Goal: Task Accomplishment & Management: Manage account settings

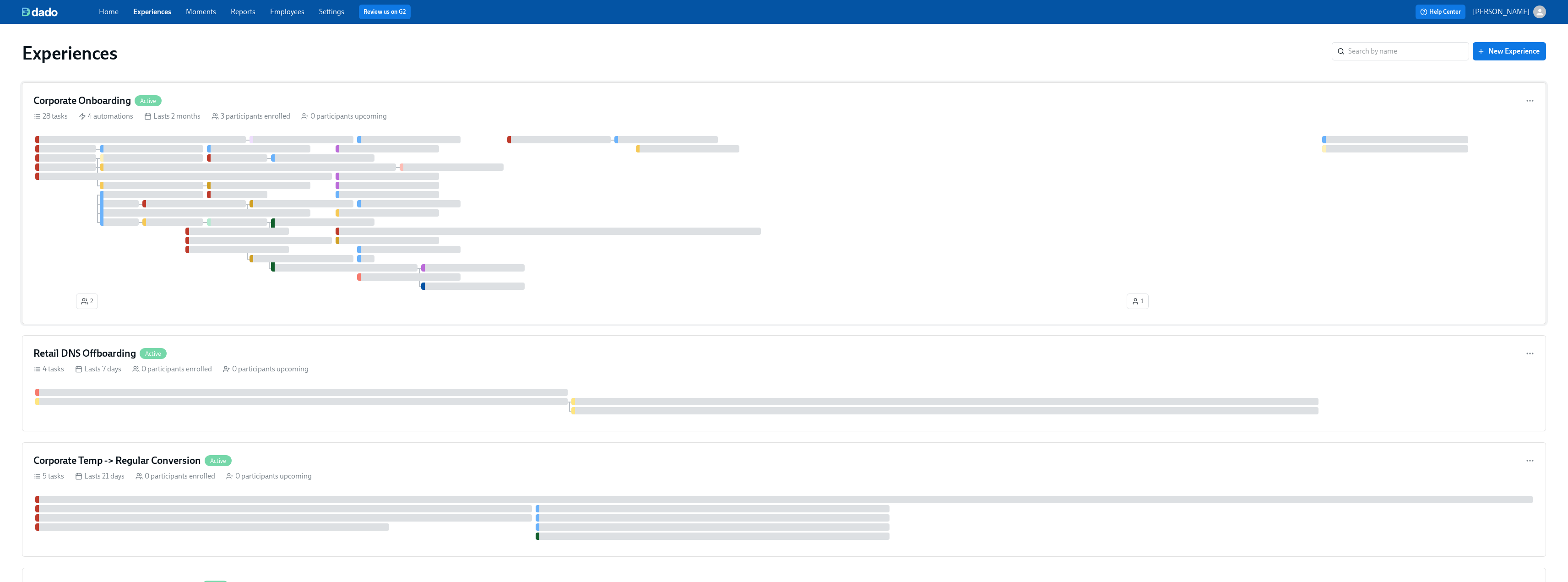
click at [98, 93] on div "Corporate Onboarding Active 28 tasks 4 automations Lasts 2 months 3 participant…" at bounding box center [784, 203] width 1524 height 242
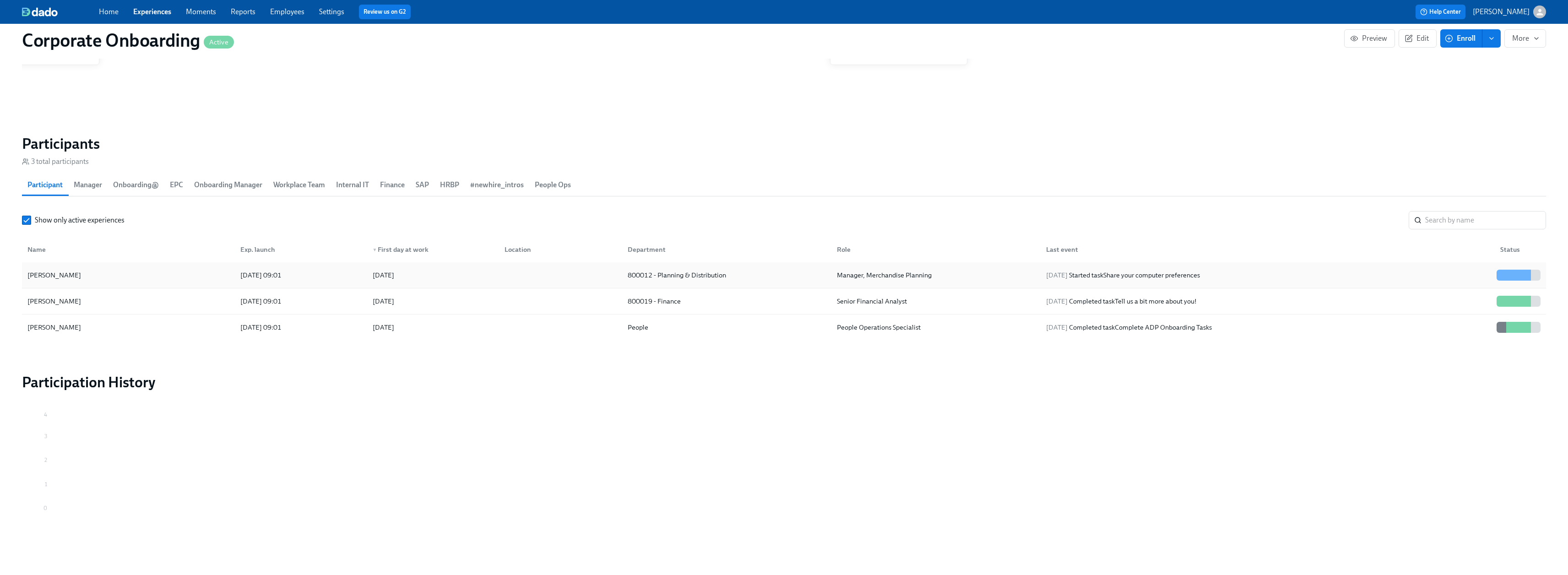
scroll to position [881, 0]
click at [90, 301] on div "Praj Omkar" at bounding box center [129, 301] width 209 height 18
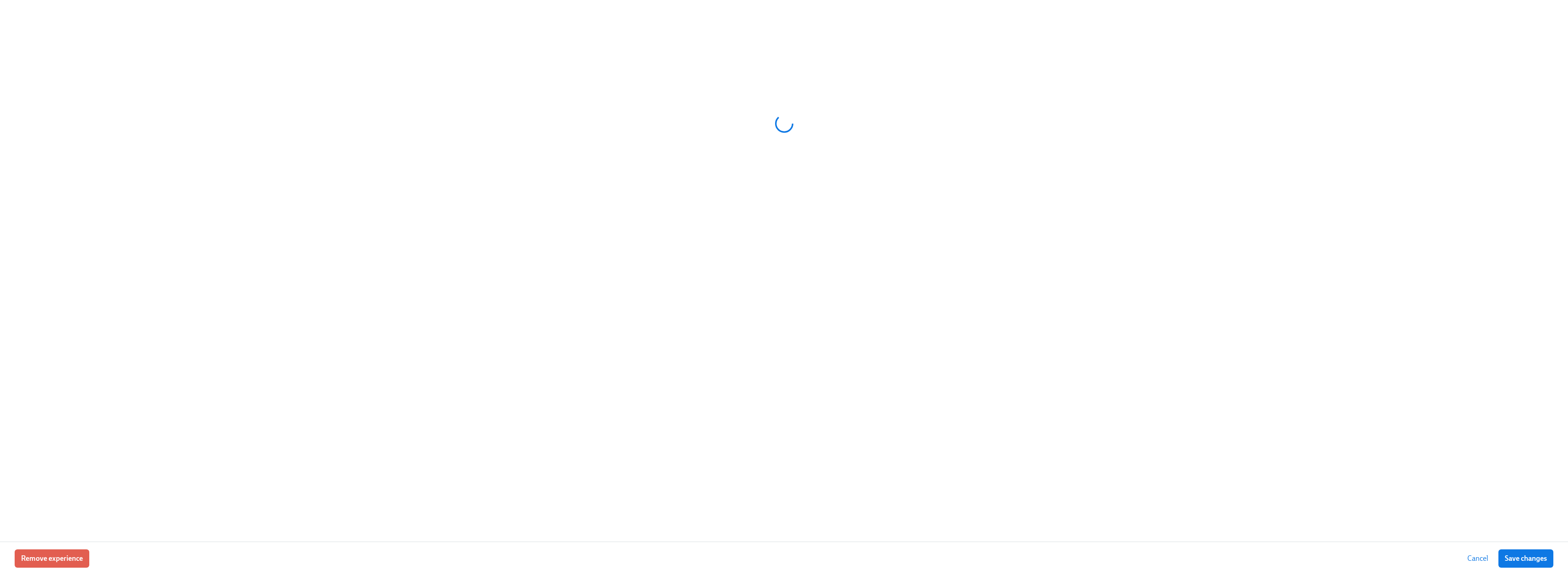
scroll to position [873, 0]
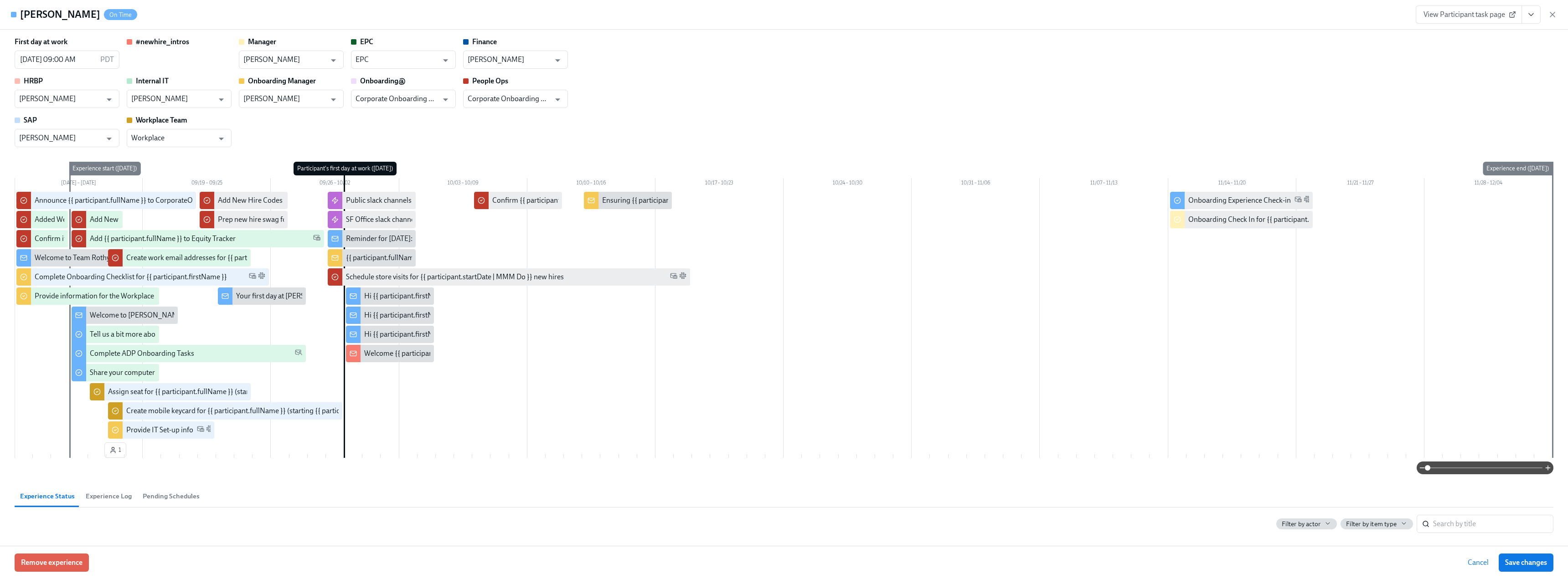
click at [1533, 18] on icon "View task page" at bounding box center [1531, 14] width 9 height 9
click at [1476, 12] on span "View Participant task page" at bounding box center [1469, 14] width 91 height 9
click at [1551, 16] on icon "button" at bounding box center [1552, 14] width 4 height 4
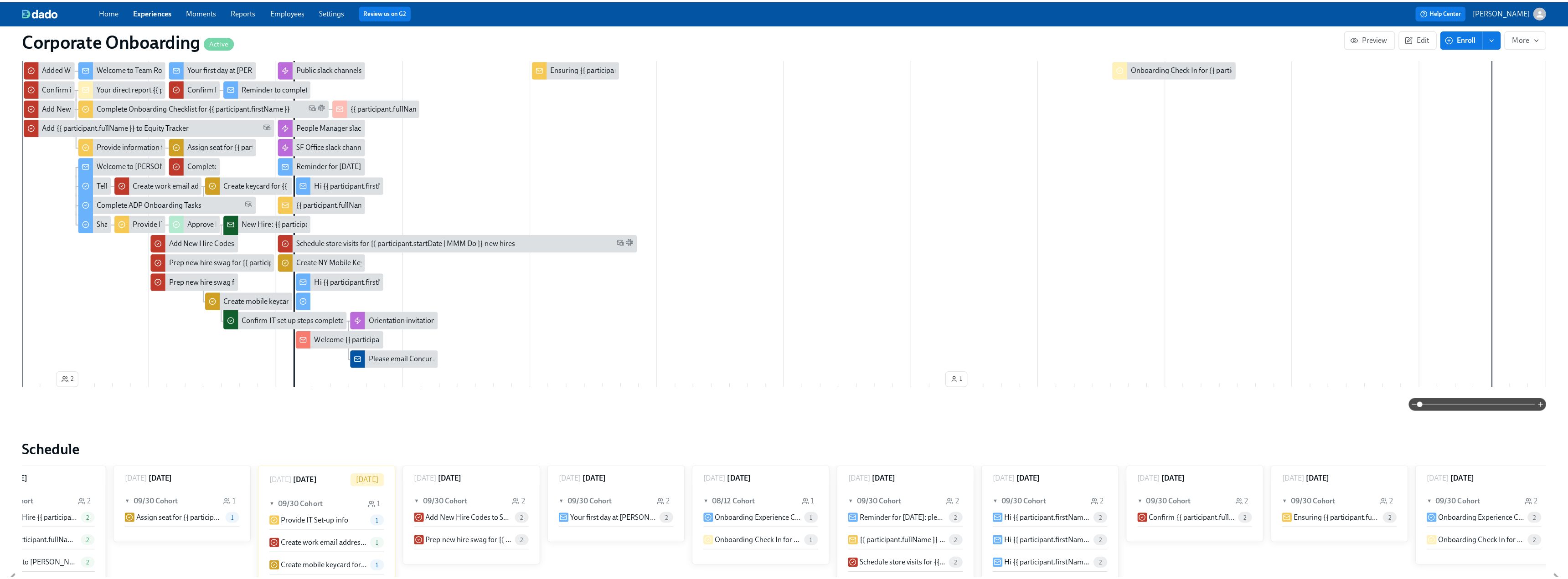
scroll to position [232, 0]
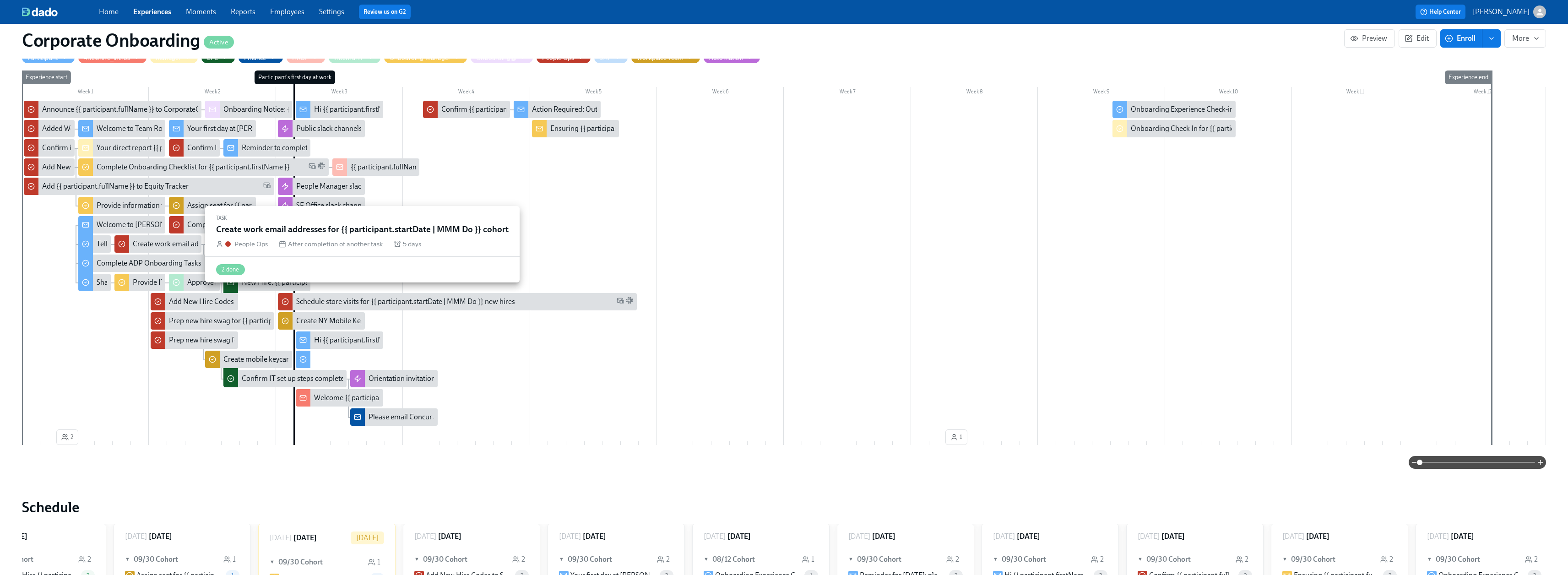
click at [163, 239] on div "Create work email addresses for {{ participant.startDate | MMM Do }} cohort" at bounding box center [251, 244] width 236 height 10
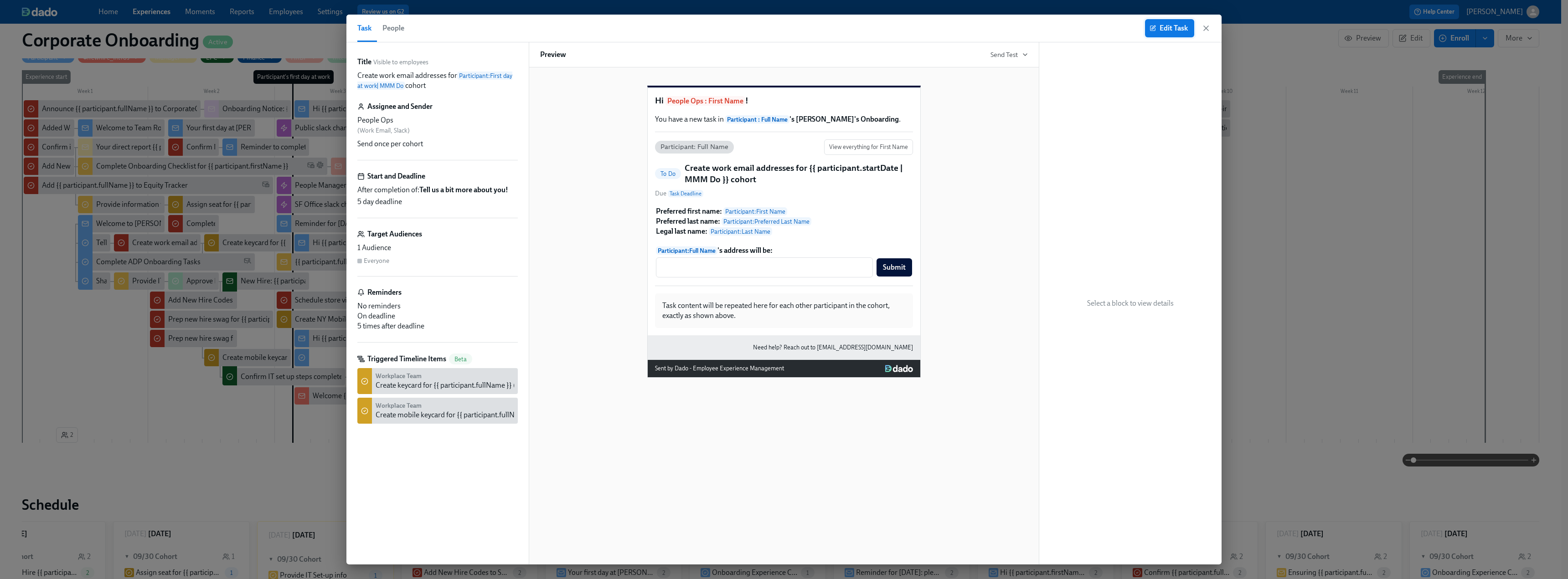
click at [1169, 32] on span "Edit Task" at bounding box center [1169, 28] width 37 height 9
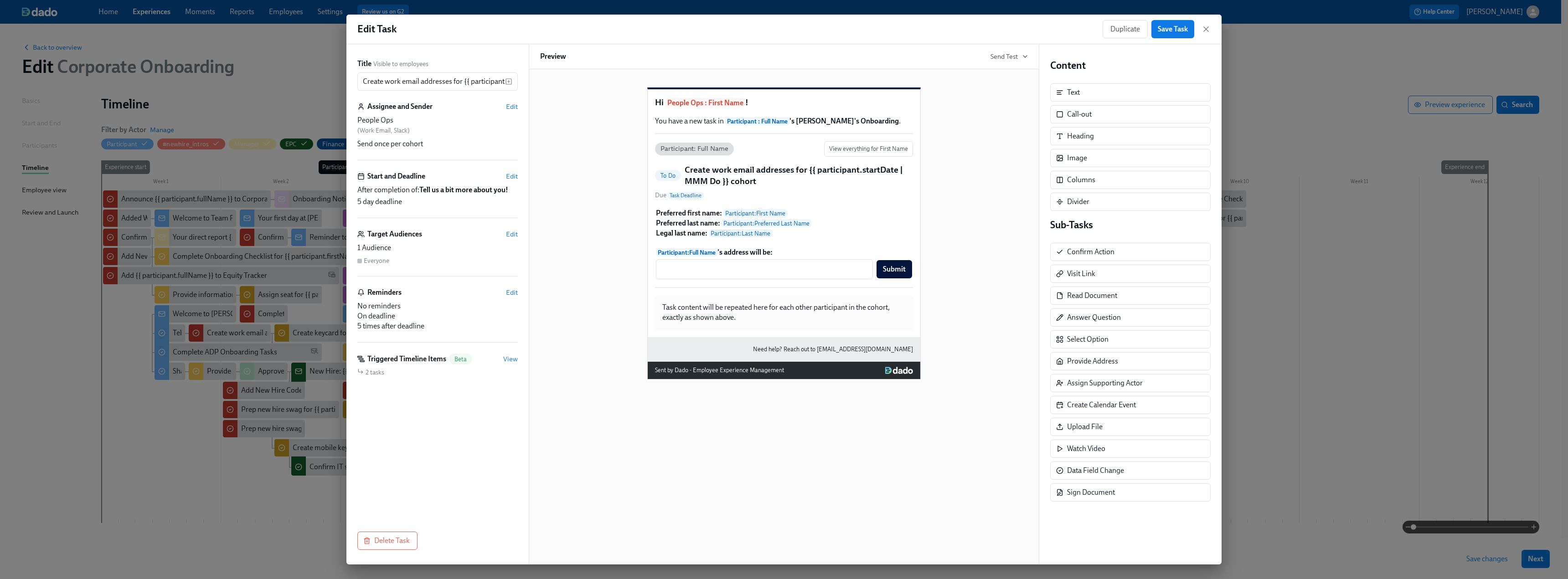
click at [518, 108] on div "Title Visible to employees Create work email addresses for {{ participant.start…" at bounding box center [437, 304] width 182 height 521
click at [511, 107] on span "Edit" at bounding box center [511, 106] width 12 height 9
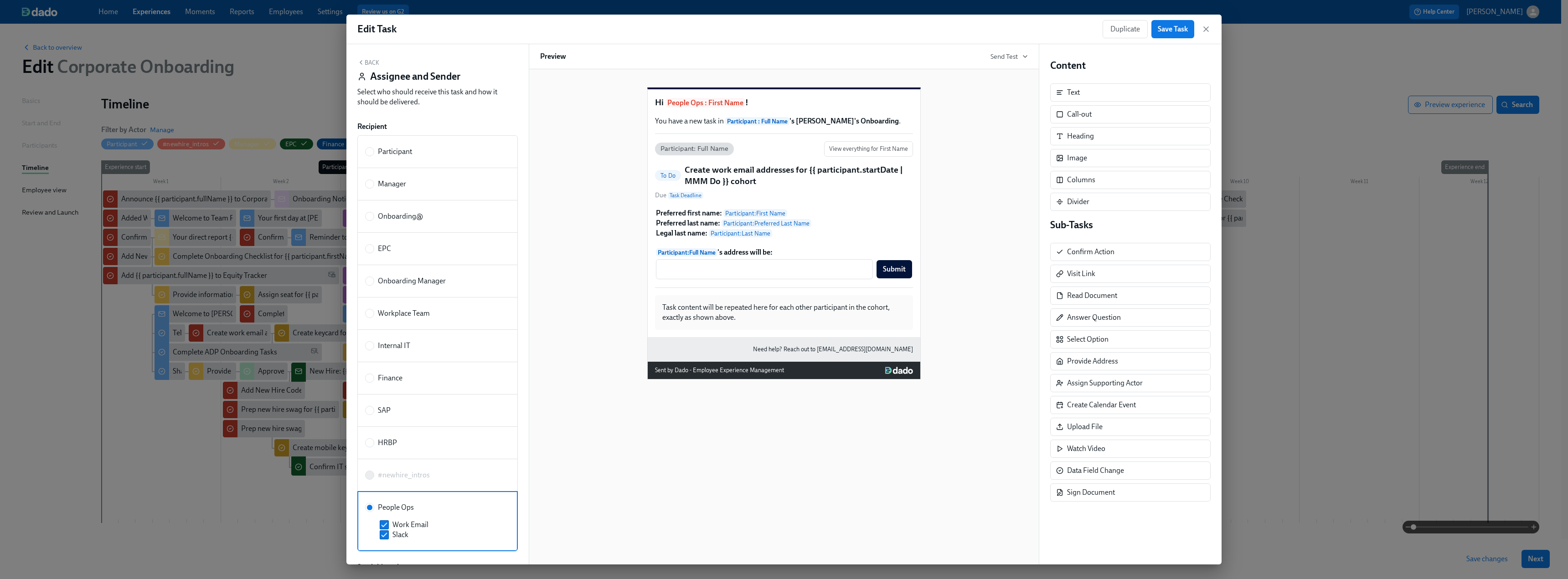
scroll to position [137, 0]
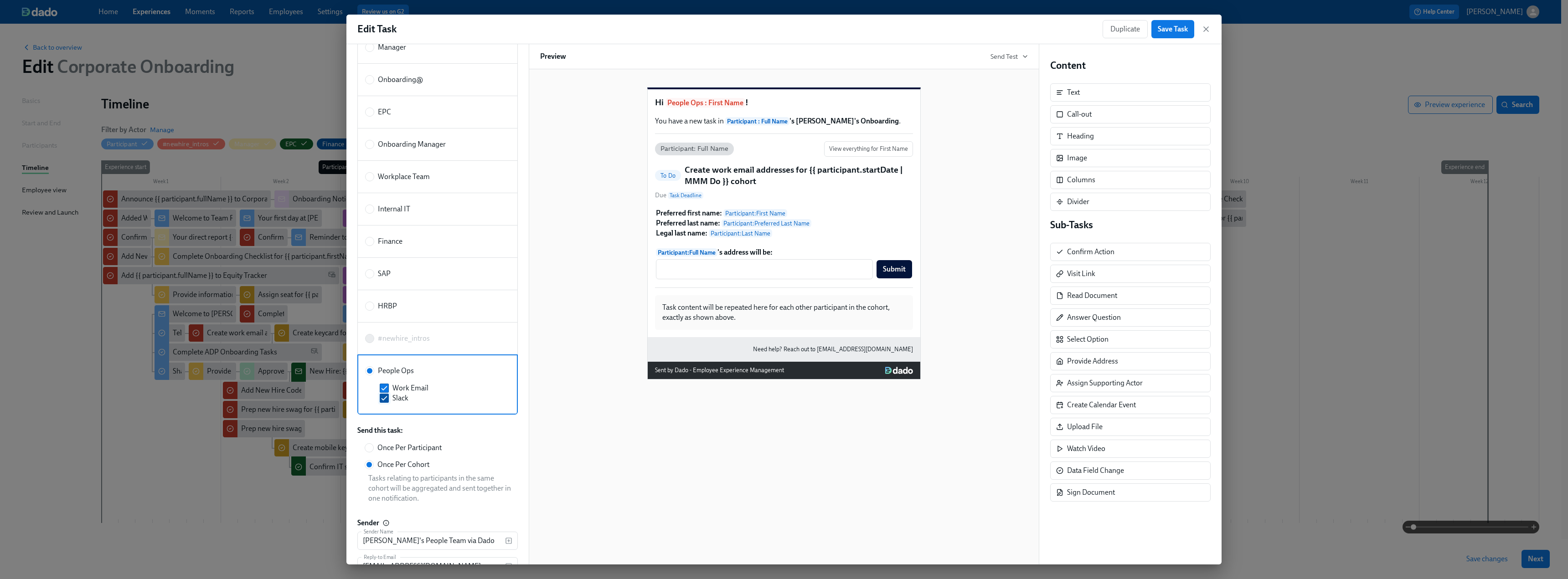
click at [384, 401] on input "Slack" at bounding box center [385, 399] width 8 height 8
checkbox input "false"
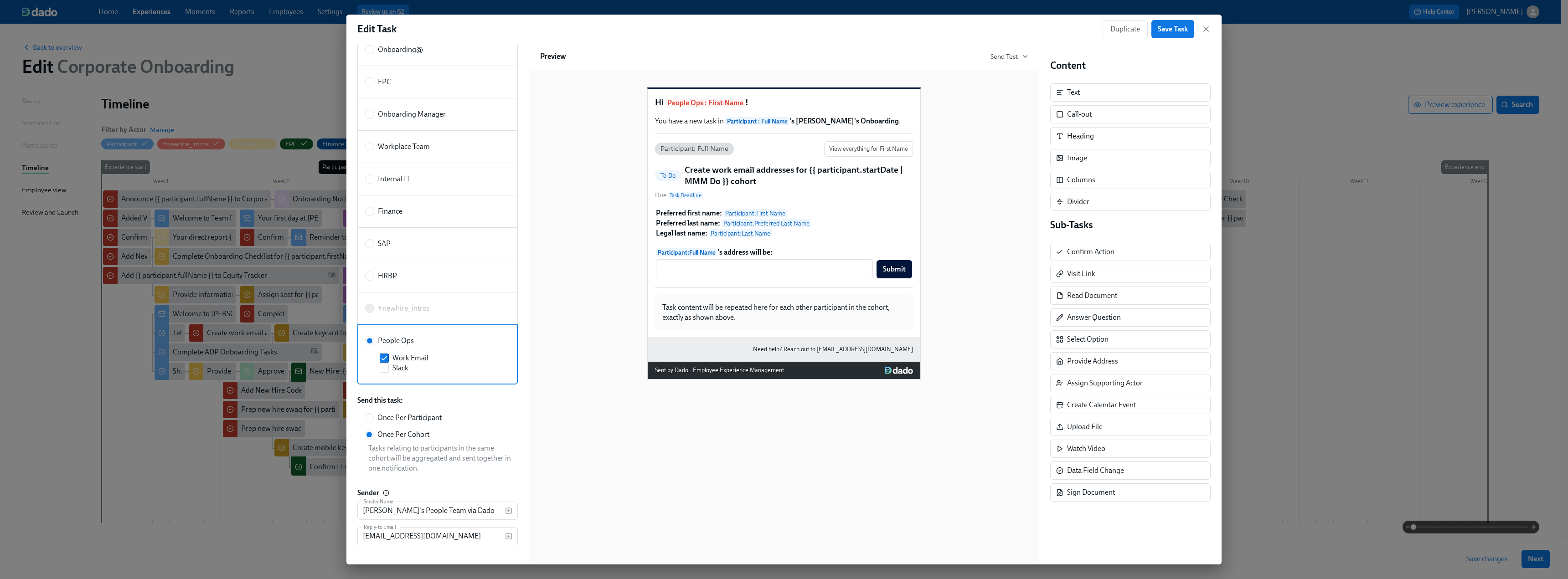
scroll to position [180, 0]
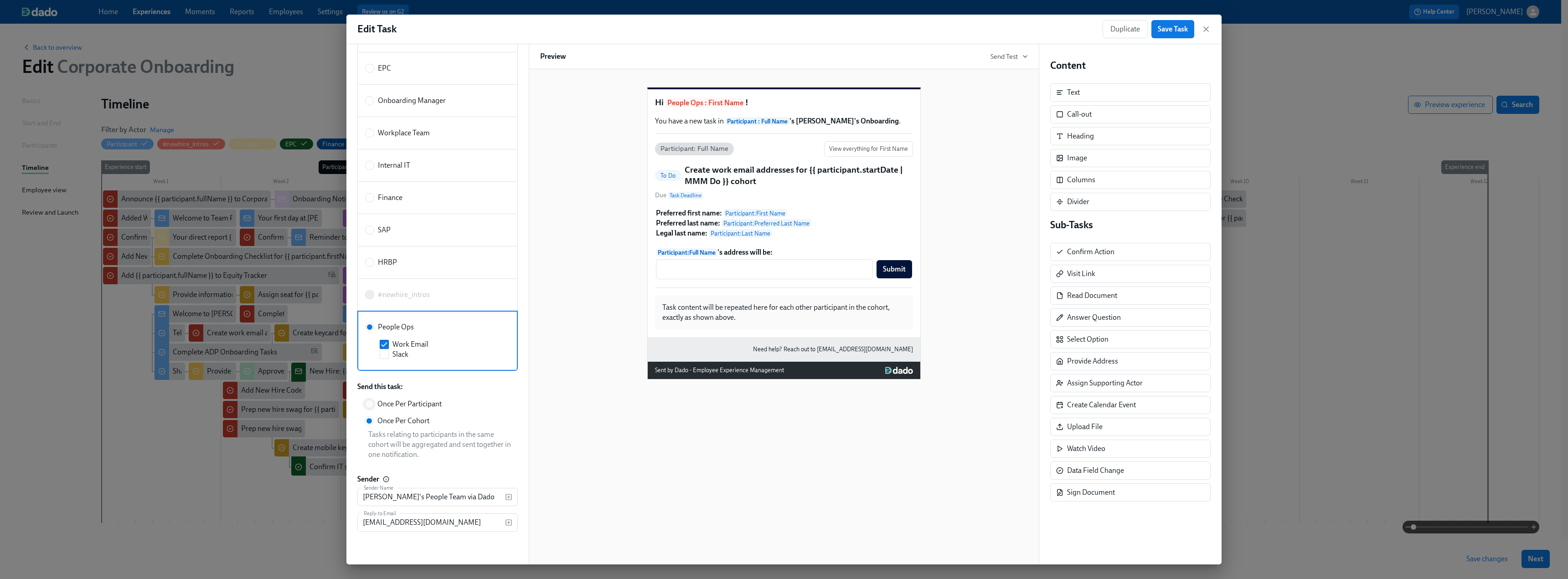
click at [371, 405] on input "Once Per Participant" at bounding box center [369, 404] width 8 height 8
radio input "true"
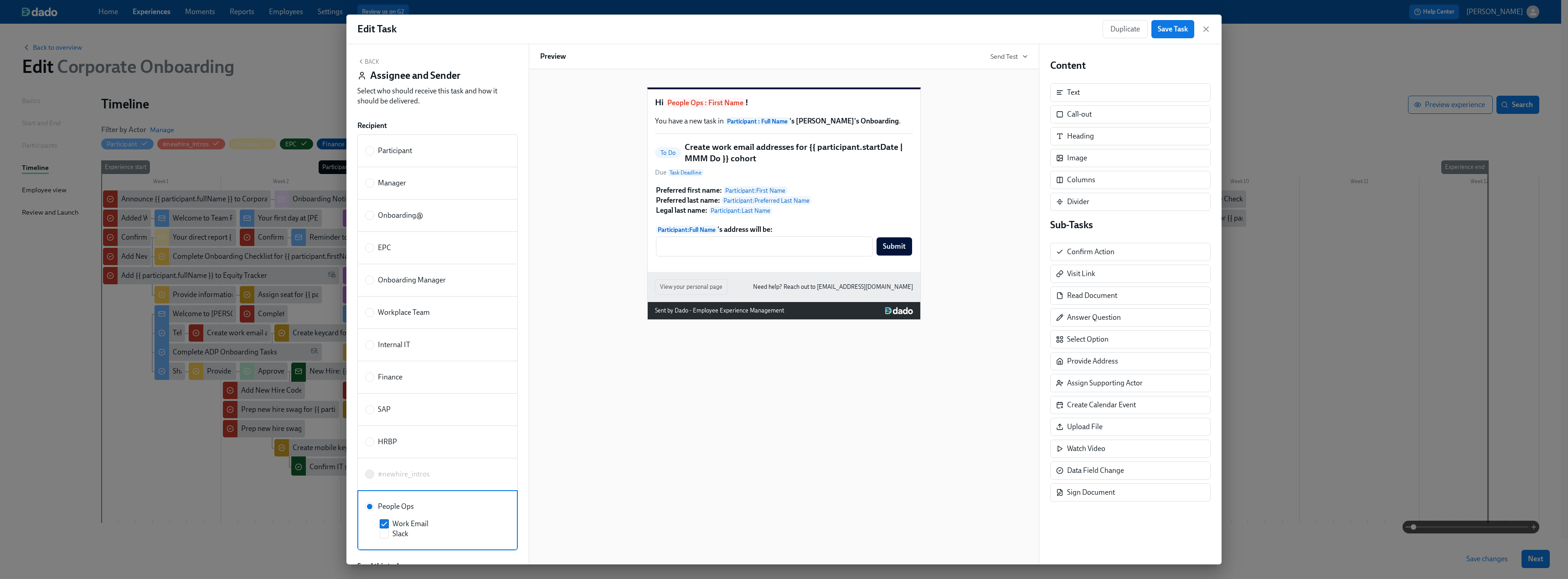
scroll to position [0, 0]
click at [366, 63] on button "Back" at bounding box center [368, 62] width 22 height 7
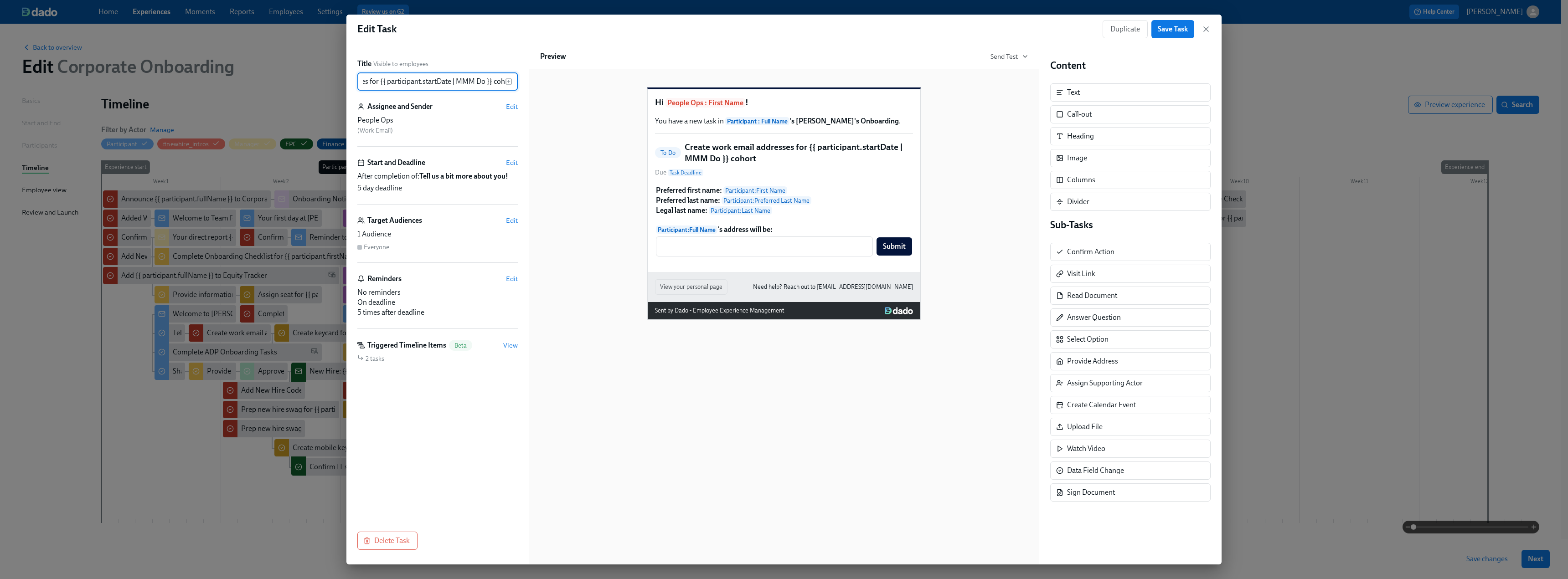
scroll to position [0, 93]
drag, startPoint x: 421, startPoint y: 80, endPoint x: 509, endPoint y: 70, distance: 88.6
click at [509, 70] on div "Title Visible to employees Create work email addresses for {{ participant.start…" at bounding box center [437, 74] width 161 height 32
click at [455, 77] on input "Create work email addresses for {{ participant.startDate | MMM Do }} cohort" at bounding box center [431, 82] width 148 height 18
drag, startPoint x: 371, startPoint y: 79, endPoint x: 540, endPoint y: 73, distance: 169.1
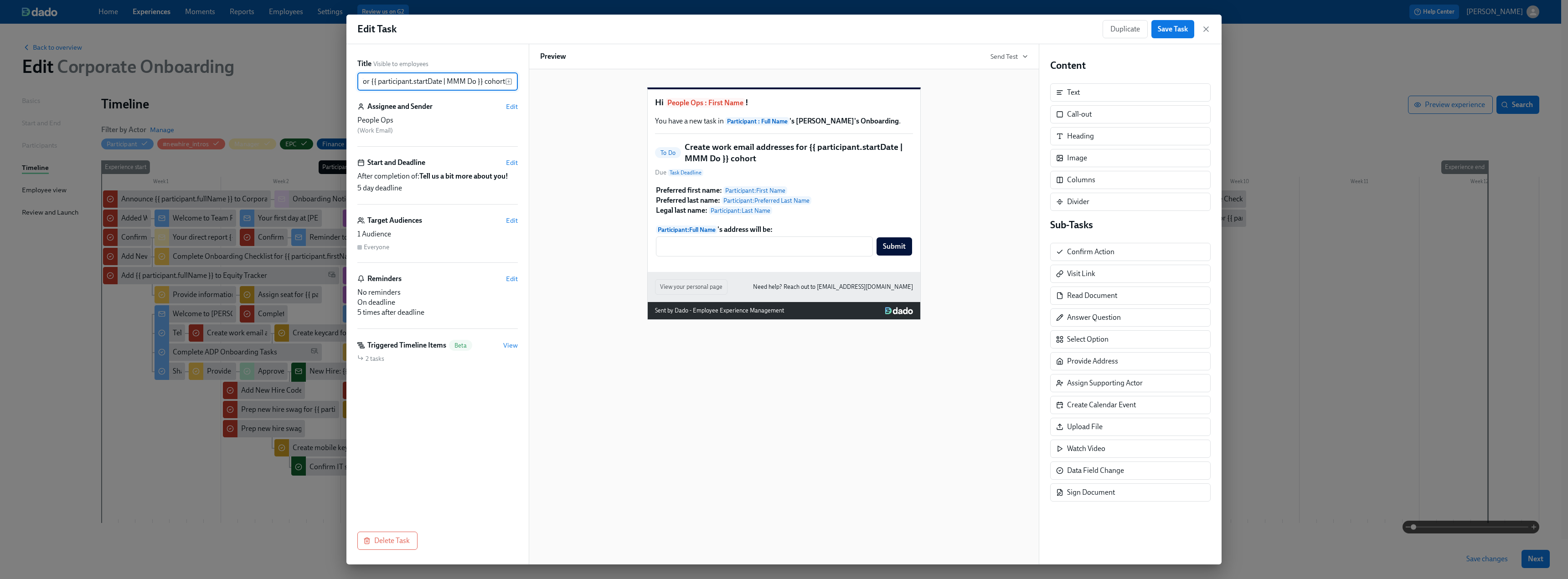
click at [540, 73] on div "Title Visible to employees Create work email addresses for {{ participant.start…" at bounding box center [784, 304] width 875 height 521
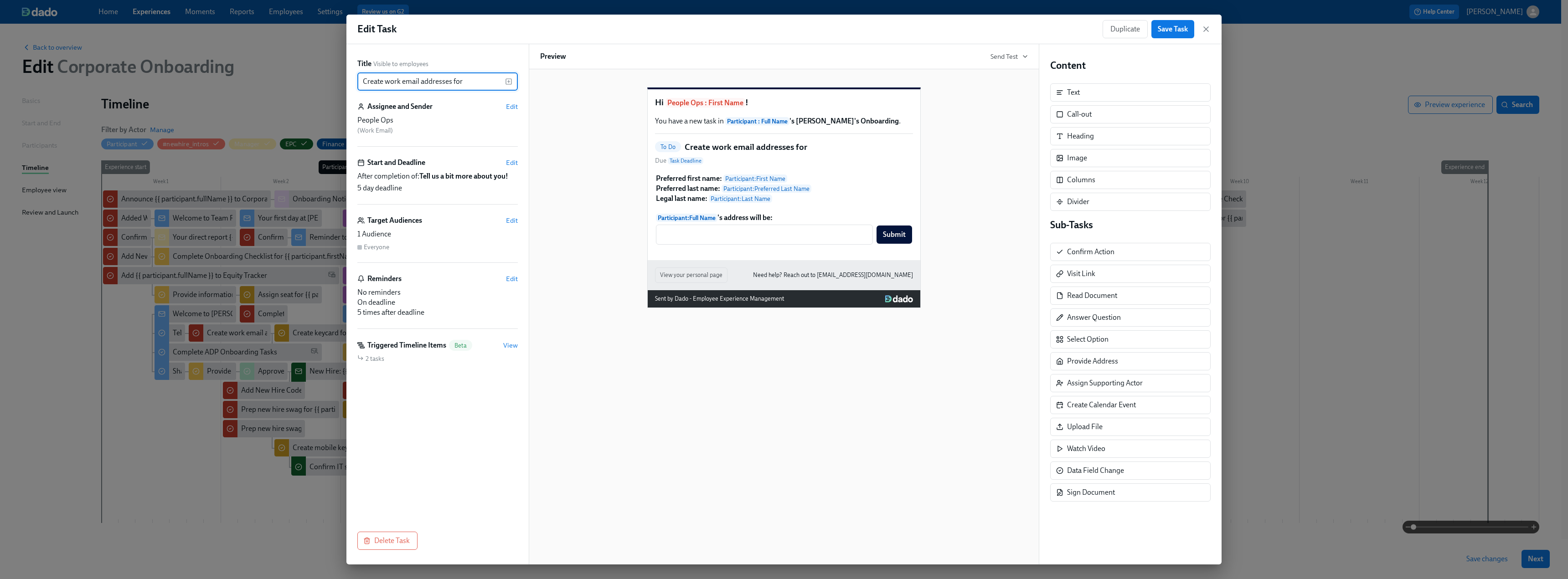
scroll to position [0, 0]
click at [506, 83] on icon "button" at bounding box center [509, 82] width 7 height 7
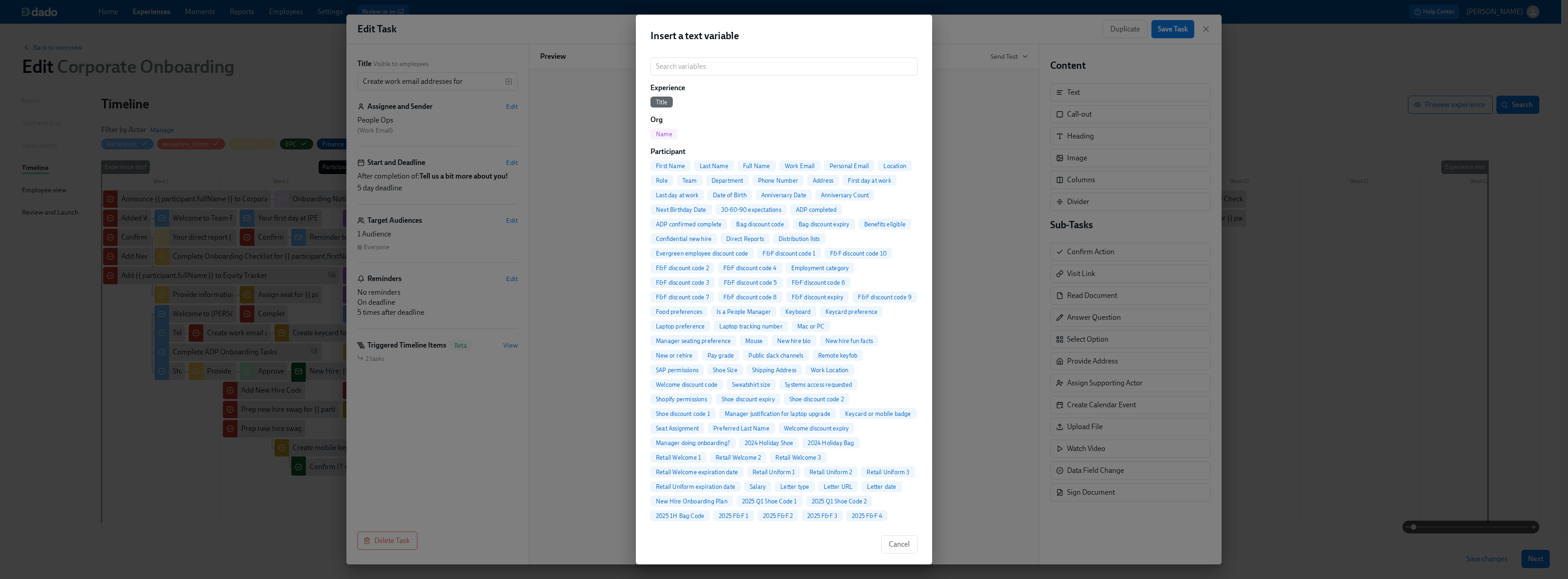
drag, startPoint x: 675, startPoint y: 165, endPoint x: 757, endPoint y: 163, distance: 82.0
click at [757, 163] on div "First Name Last Name Full Name Work Email Personal Email Location Role Team Dep…" at bounding box center [783, 516] width 267 height 711
click at [756, 163] on span "Full Name" at bounding box center [757, 166] width 38 height 7
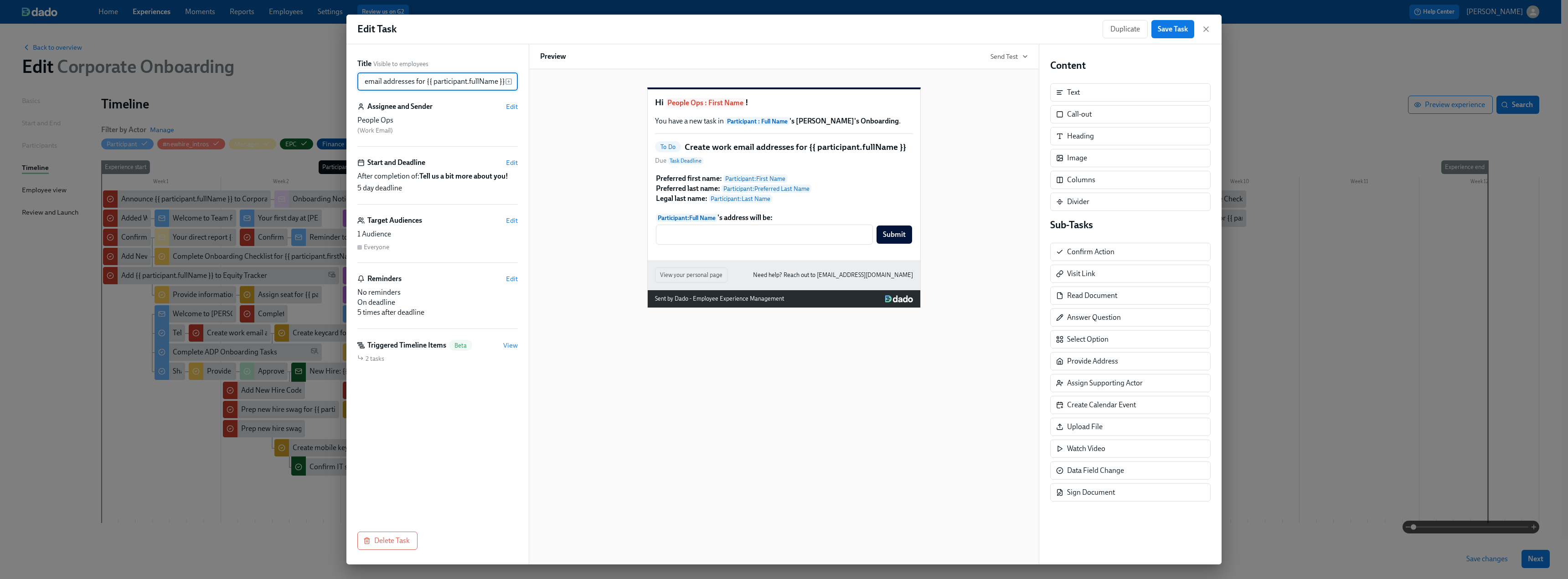
scroll to position [0, 40]
type input "Create work email addresses for {{ participant.fullName }} ("
click at [509, 82] on icon "button" at bounding box center [509, 81] width 0 height 2
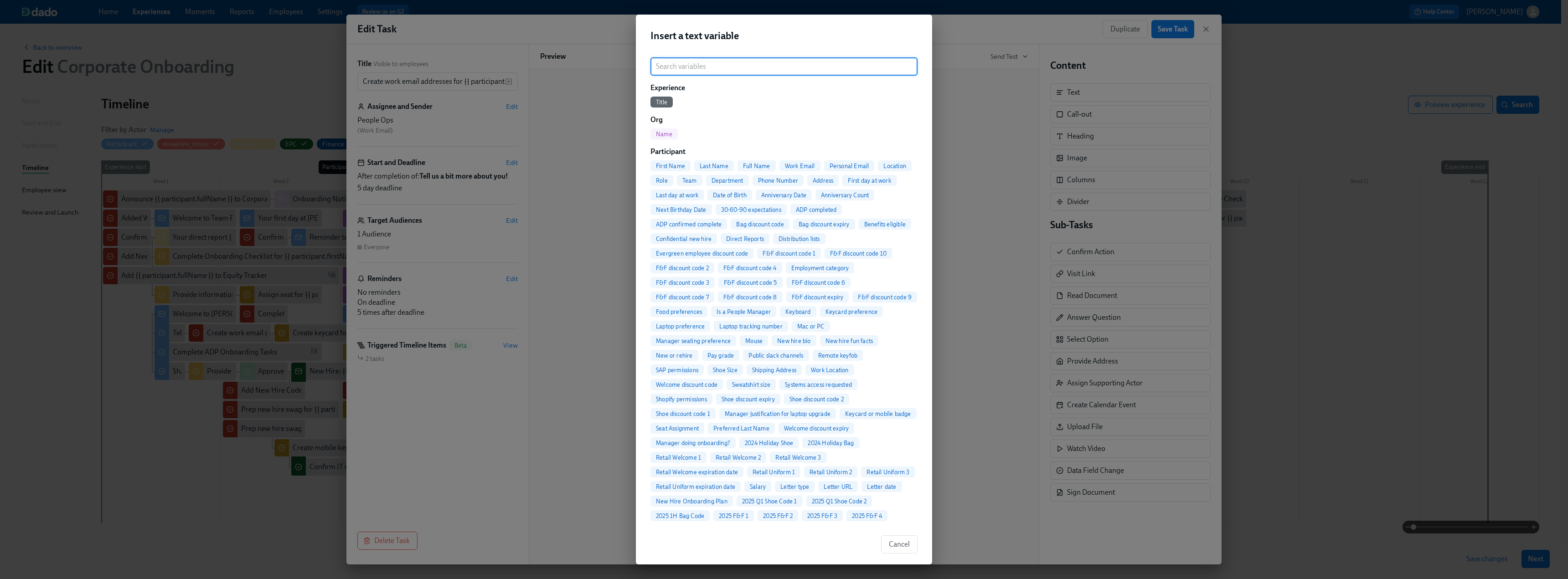
click at [735, 68] on input "search" at bounding box center [783, 67] width 267 height 18
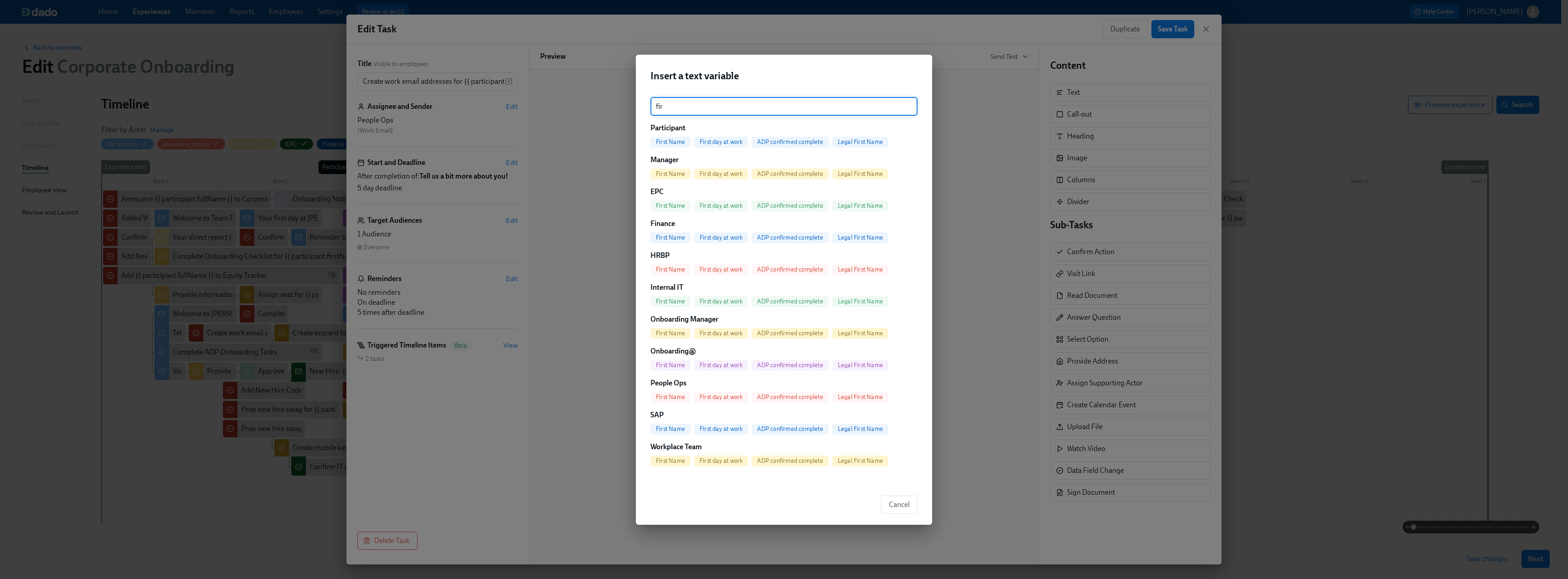
type input "fir"
click at [711, 142] on span "First day at work" at bounding box center [721, 142] width 54 height 7
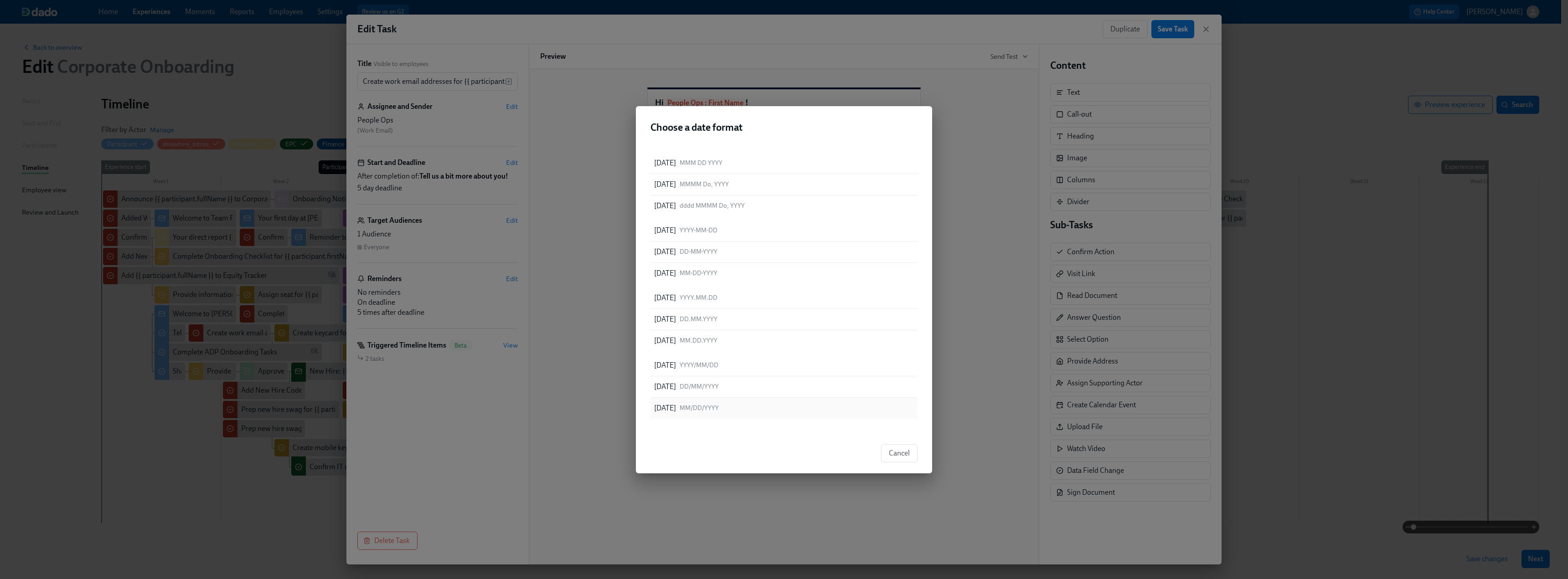
click at [695, 404] on div "09/17/2025 MM/DD/YYYY" at bounding box center [686, 409] width 65 height 10
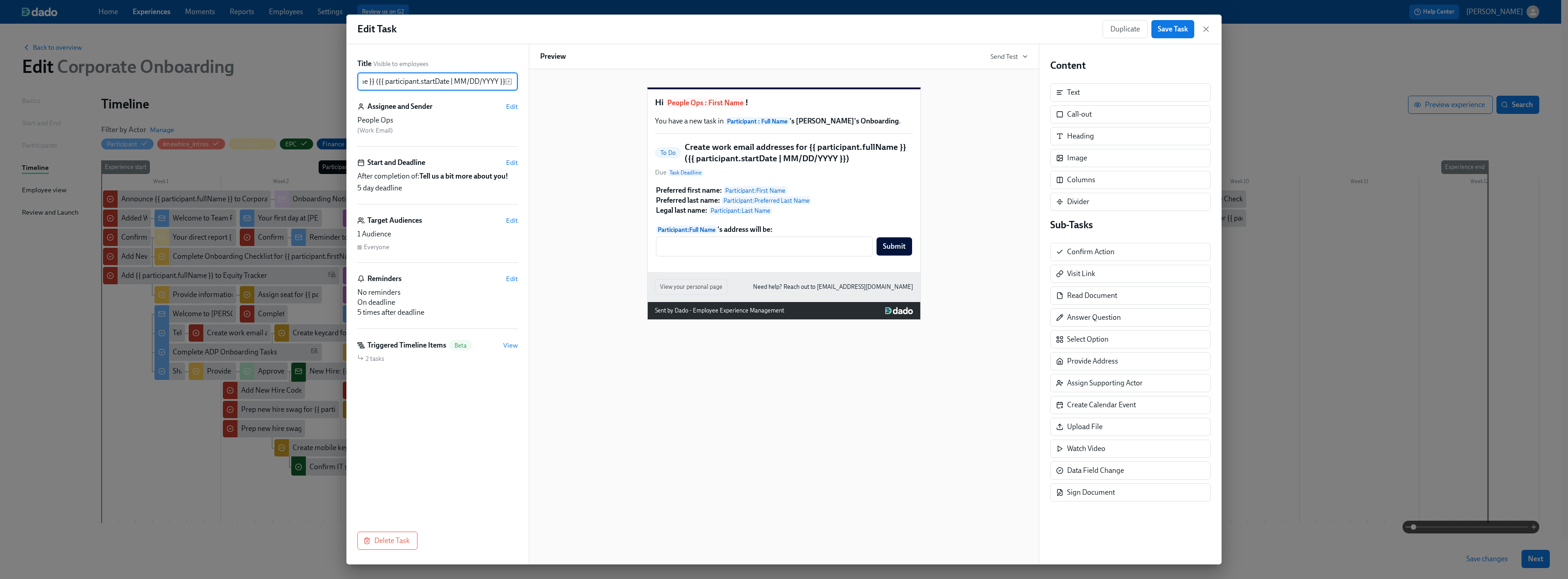
scroll to position [0, 170]
type input "Create work email addresses for {{ participant.fullName }} ({{ participant.star…"
click at [1178, 30] on span "Save Task" at bounding box center [1172, 29] width 30 height 9
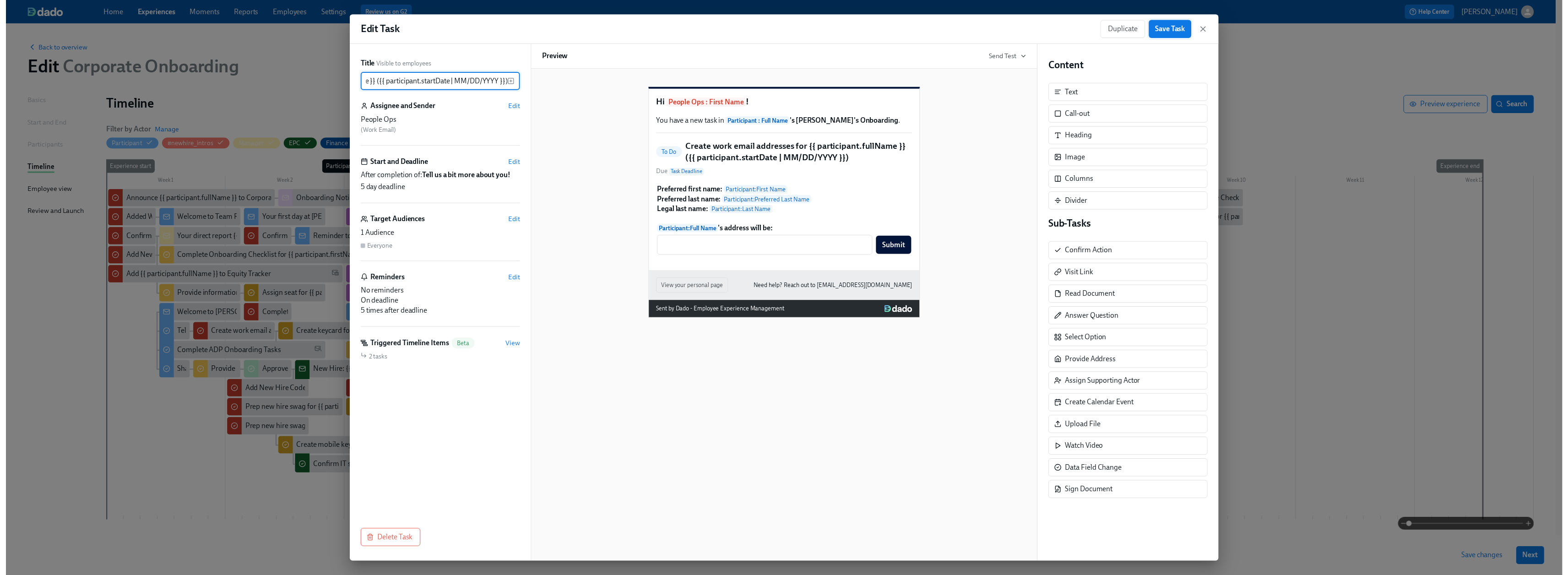
scroll to position [0, 0]
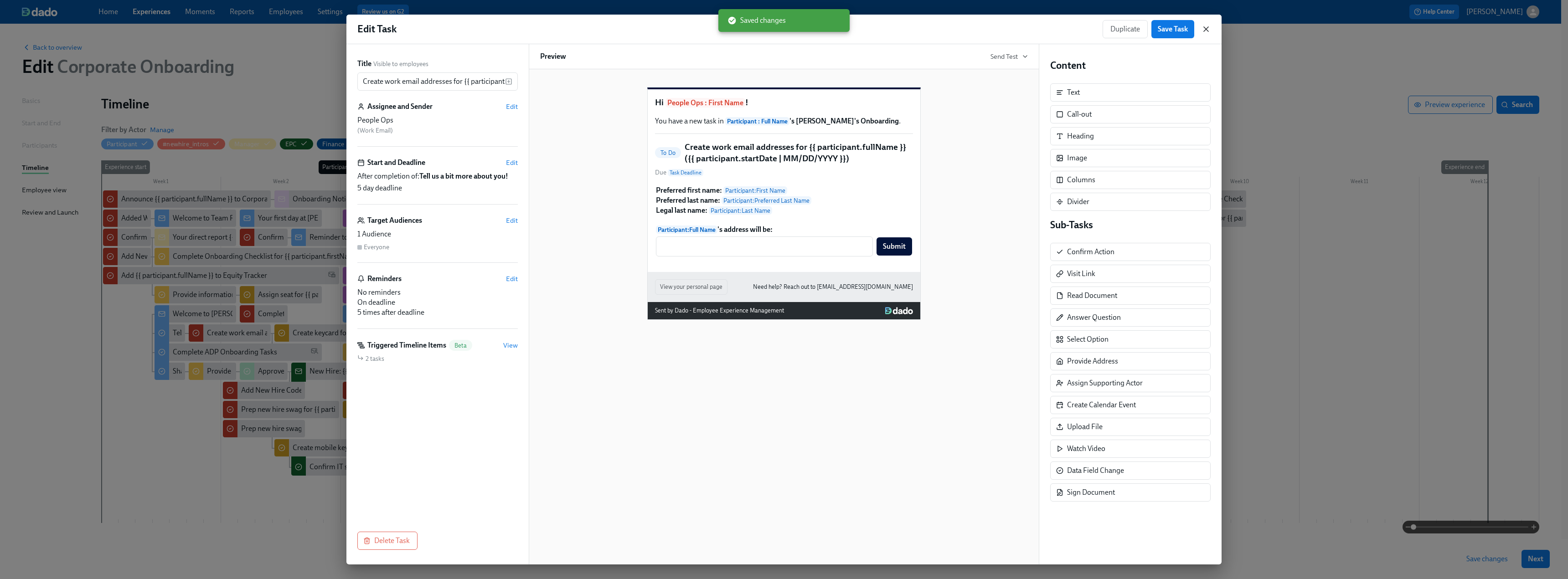
click at [1207, 29] on icon "button" at bounding box center [1206, 29] width 4 height 4
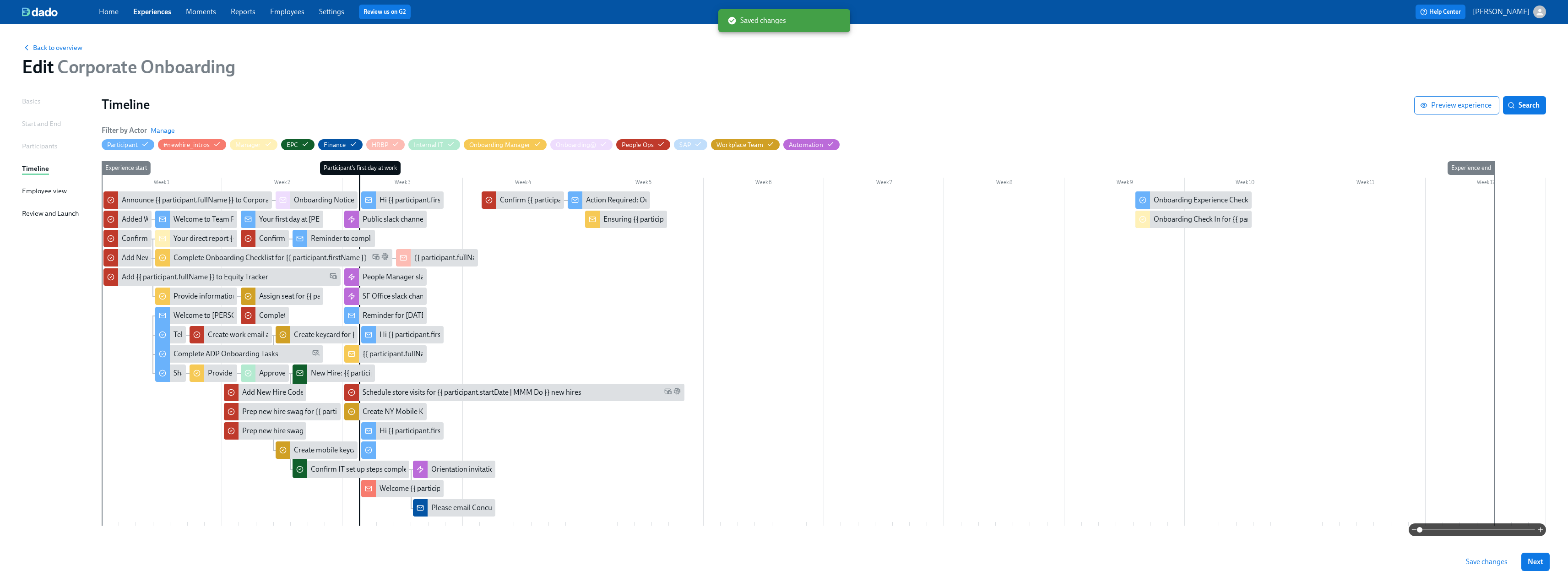
click at [1497, 561] on span "Save changes" at bounding box center [1487, 561] width 42 height 9
click at [287, 294] on div "Assign seat for {{ participant.fullName }} (starting {{ participant.startDate |…" at bounding box center [403, 296] width 289 height 10
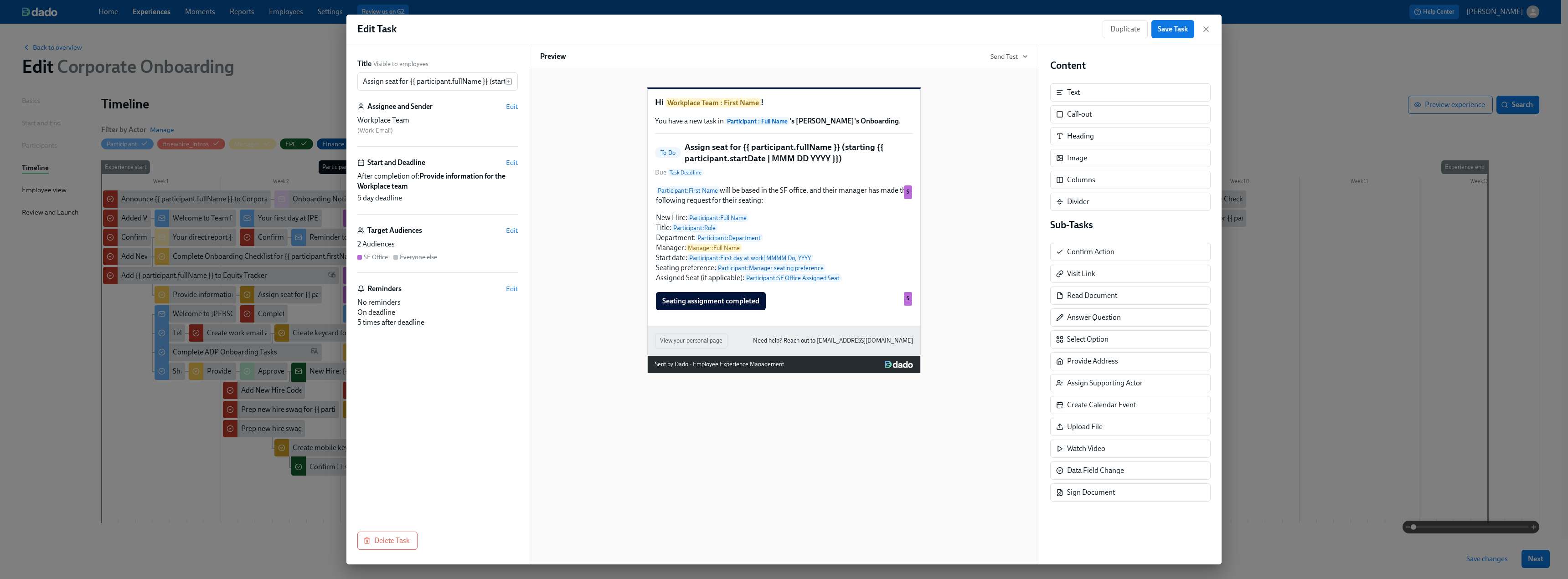
click at [1210, 23] on div "Edit Task Duplicate Save Task" at bounding box center [784, 30] width 875 height 30
click at [1206, 29] on icon "button" at bounding box center [1206, 29] width 4 height 4
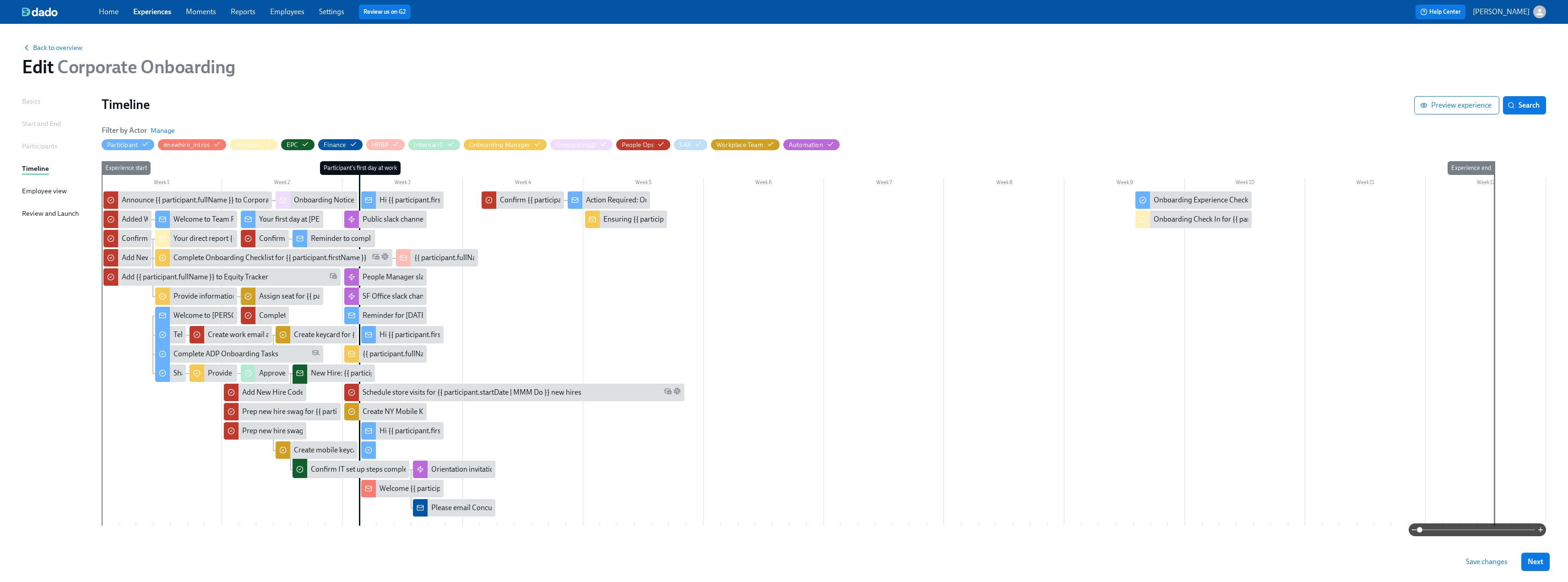
click at [1485, 561] on span "Save changes" at bounding box center [1487, 561] width 42 height 9
click at [60, 47] on span "Back to overview" at bounding box center [52, 47] width 60 height 9
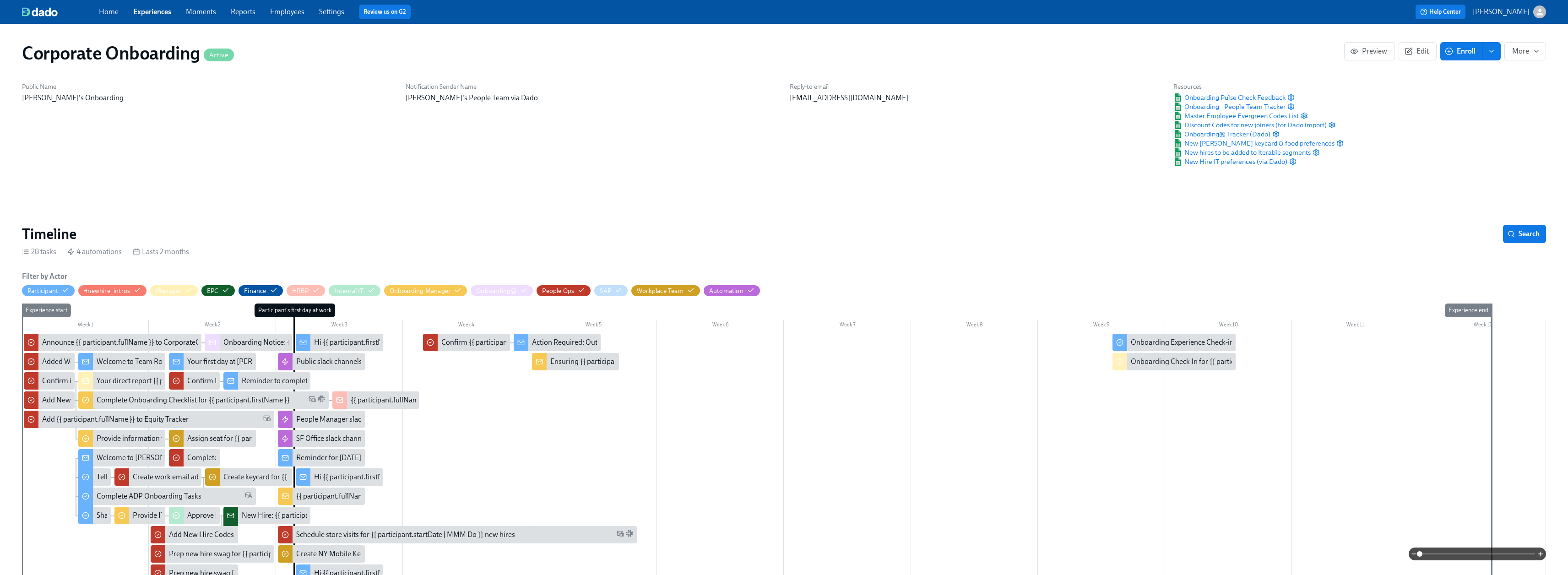
scroll to position [0, 1651]
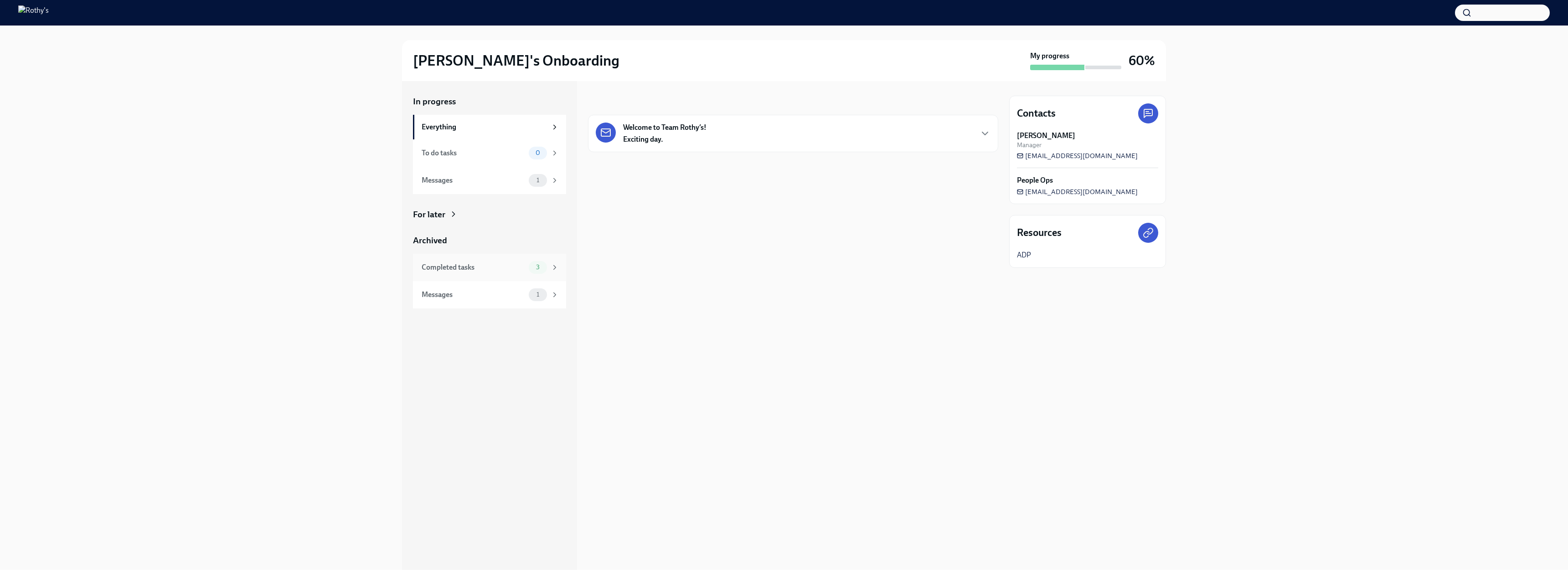
click at [502, 269] on div "Completed tasks" at bounding box center [473, 268] width 104 height 10
click at [749, 201] on h6 "Share your computer preferences" at bounding box center [780, 197] width 304 height 10
